Goal: Task Accomplishment & Management: Manage account settings

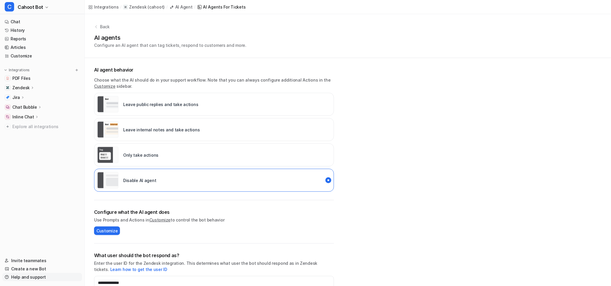
click at [19, 278] on link "Help and support" at bounding box center [42, 277] width 80 height 8
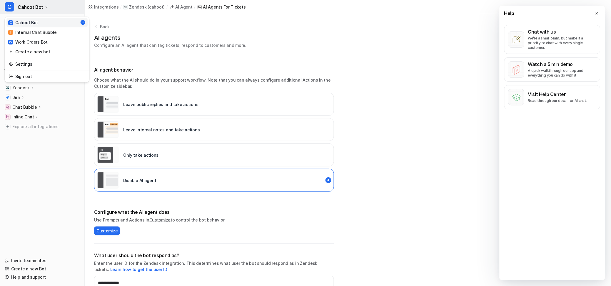
click at [22, 5] on span "Cahoot Bot" at bounding box center [31, 7] width 26 height 8
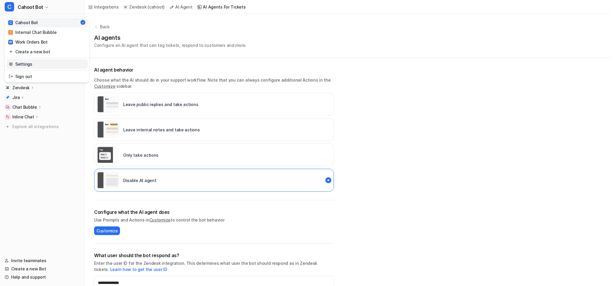
click at [21, 65] on link "Settings" at bounding box center [46, 64] width 81 height 10
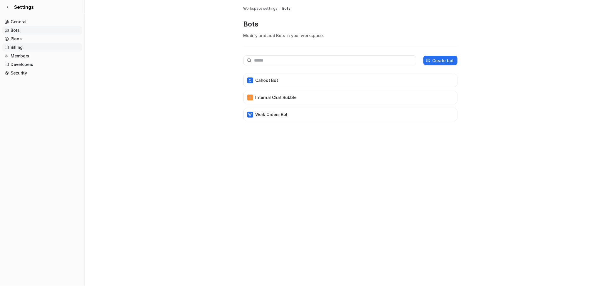
click at [20, 45] on link "Billing" at bounding box center [42, 47] width 80 height 8
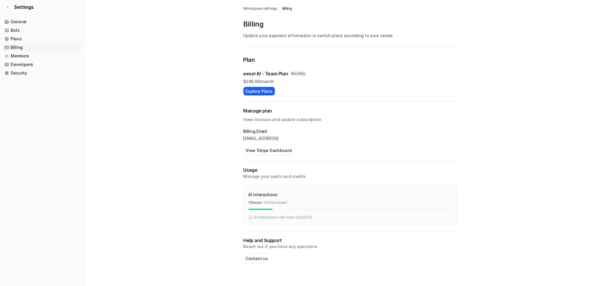
click at [259, 87] on button "Explore Plans" at bounding box center [259, 91] width 31 height 9
click at [264, 148] on button "View Stripe Dashboard" at bounding box center [269, 150] width 51 height 9
